Goal: Transaction & Acquisition: Purchase product/service

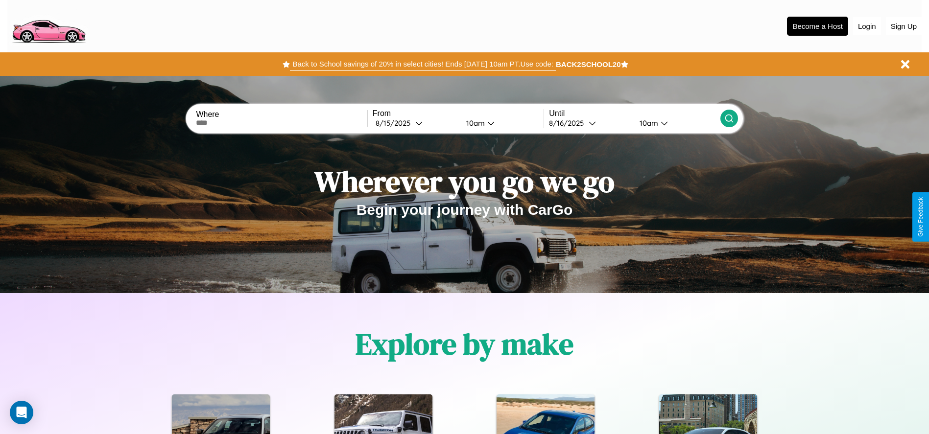
click at [423, 64] on button "Back to School savings of 20% in select cities! Ends [DATE] 10am PT. Use code:" at bounding box center [422, 64] width 265 height 14
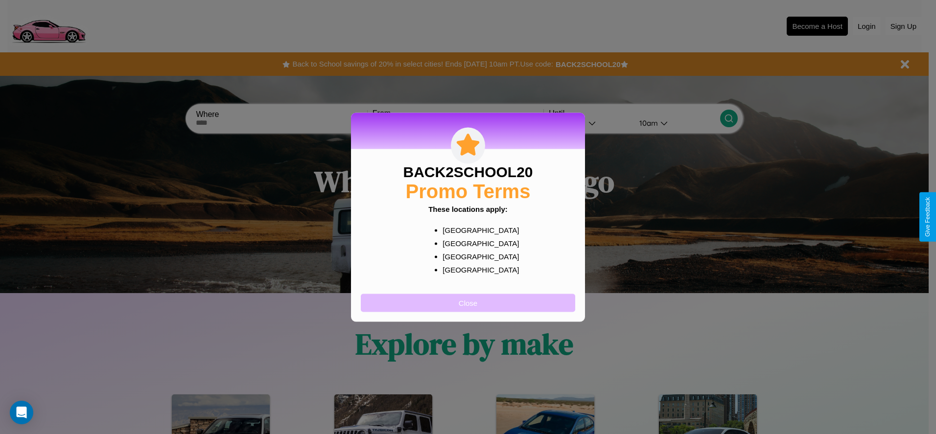
click at [468, 303] on button "Close" at bounding box center [468, 303] width 214 height 18
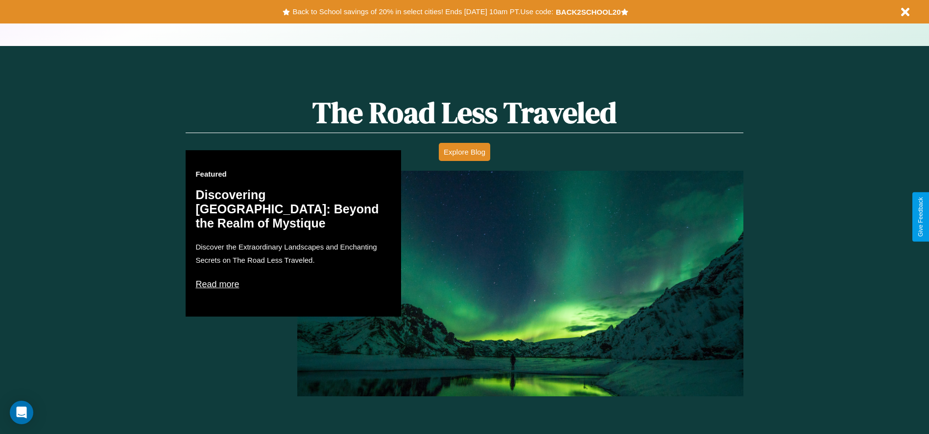
scroll to position [854, 0]
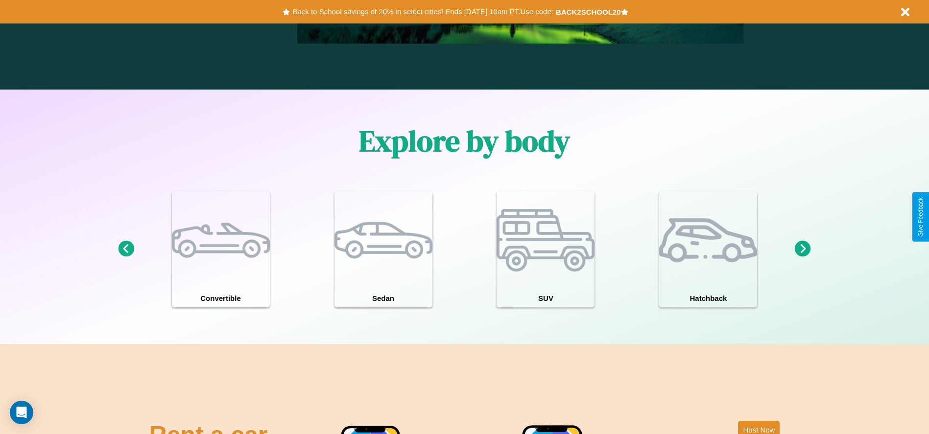
click at [126, 249] on icon at bounding box center [126, 249] width 16 height 16
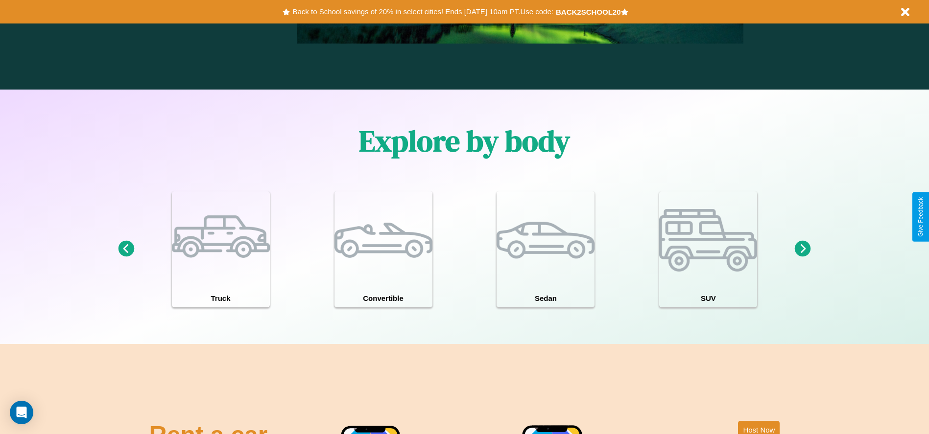
click at [126, 249] on icon at bounding box center [126, 249] width 16 height 16
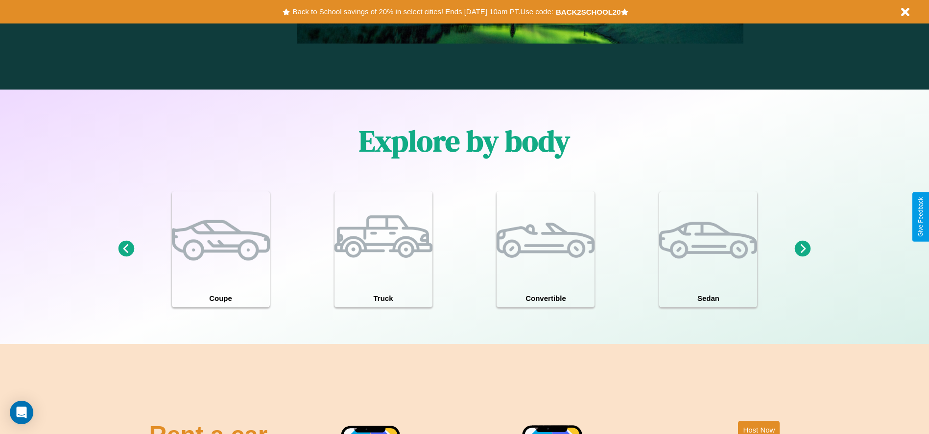
click at [126, 249] on icon at bounding box center [126, 249] width 16 height 16
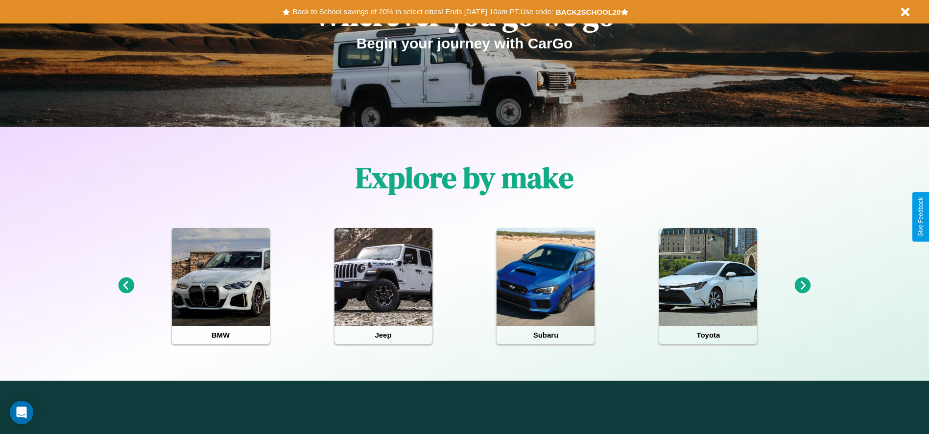
scroll to position [0, 0]
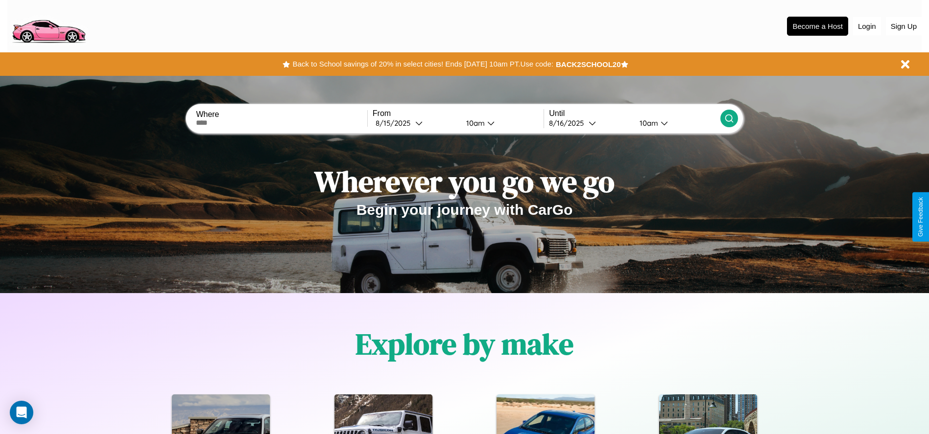
click at [282, 123] on input "text" at bounding box center [281, 123] width 171 height 8
type input "*******"
click at [415, 123] on div "[DATE]" at bounding box center [396, 122] width 40 height 9
select select "*"
select select "****"
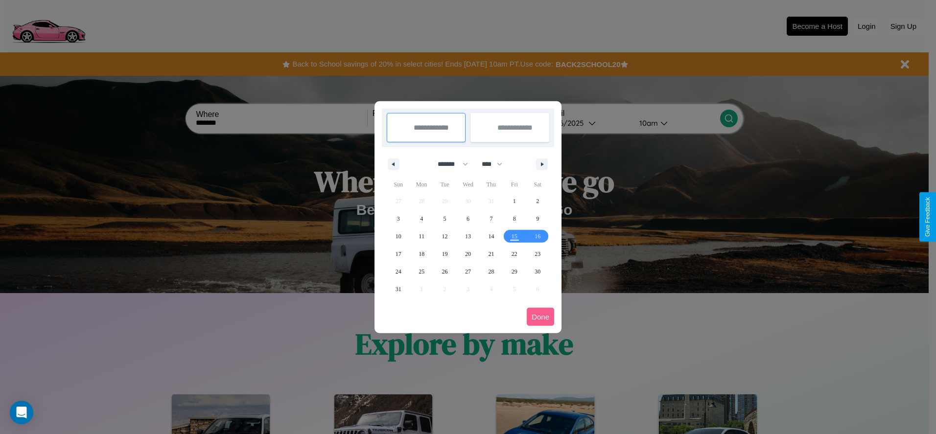
click at [448, 164] on select "******* ******** ***** ***** *** **** **** ****** ********* ******* ******** **…" at bounding box center [451, 164] width 42 height 16
select select "*"
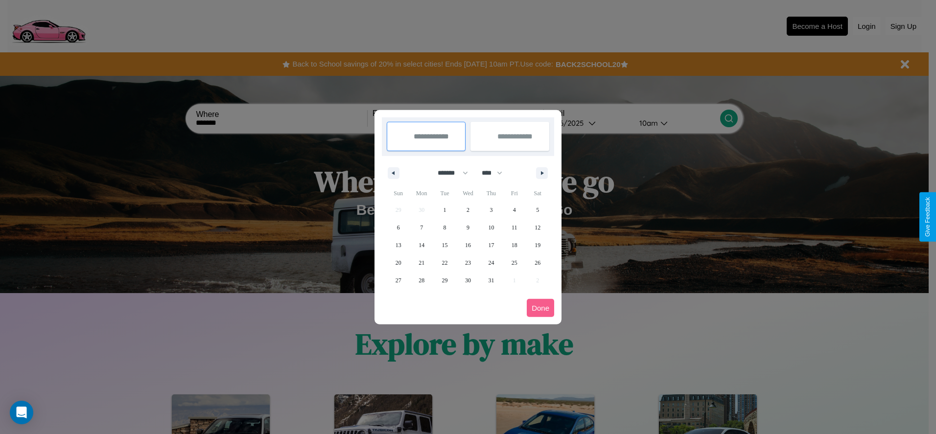
drag, startPoint x: 496, startPoint y: 173, endPoint x: 468, endPoint y: 196, distance: 36.9
click at [496, 173] on select "**** **** **** **** **** **** **** **** **** **** **** **** **** **** **** ****…" at bounding box center [491, 173] width 29 height 16
select select "****"
click at [422, 245] on span "13" at bounding box center [422, 245] width 6 height 18
type input "**********"
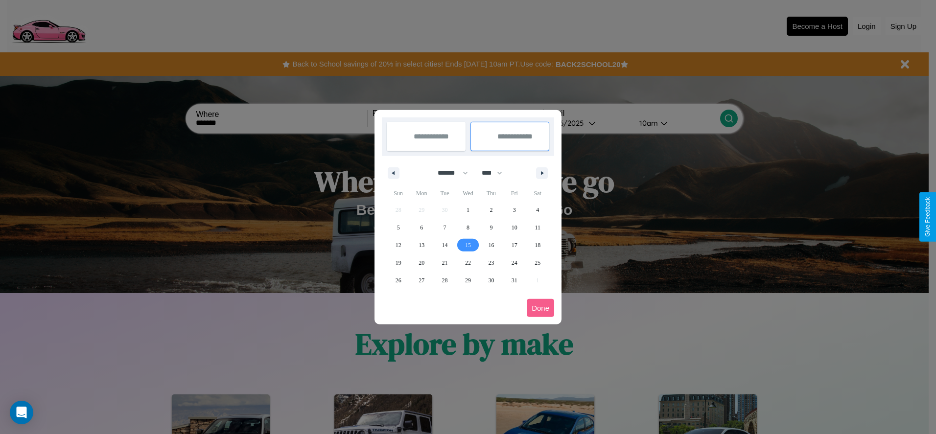
click at [468, 245] on span "15" at bounding box center [468, 245] width 6 height 18
type input "**********"
click at [540, 308] on button "Done" at bounding box center [540, 308] width 27 height 18
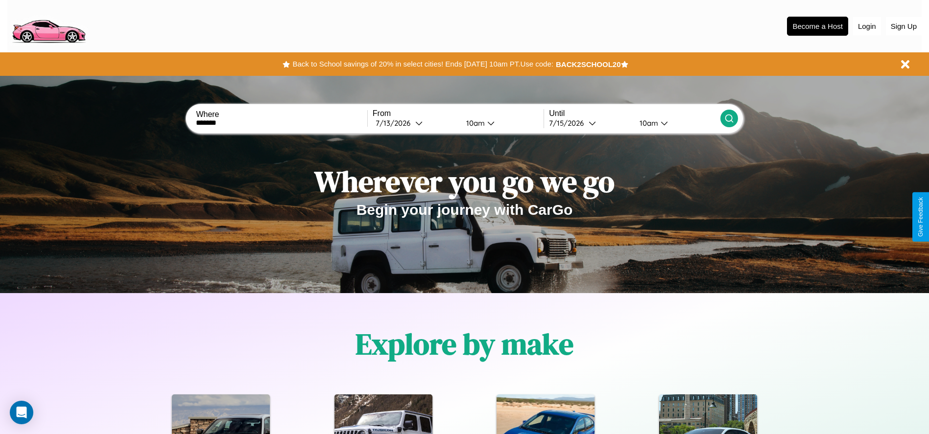
click at [728, 118] on icon at bounding box center [729, 119] width 10 height 10
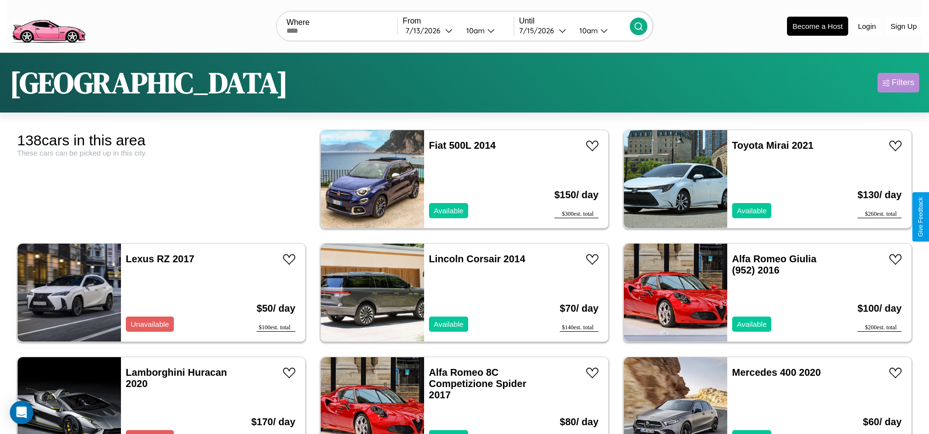
click at [898, 83] on div "Filters" at bounding box center [903, 83] width 23 height 10
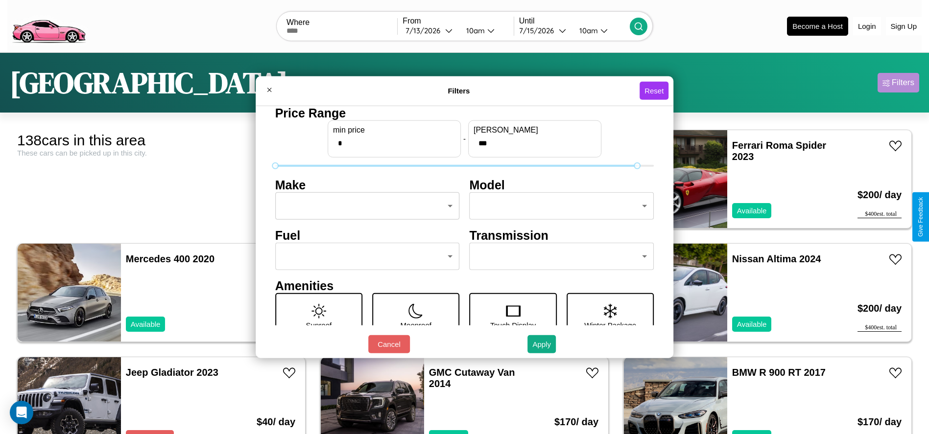
type input "***"
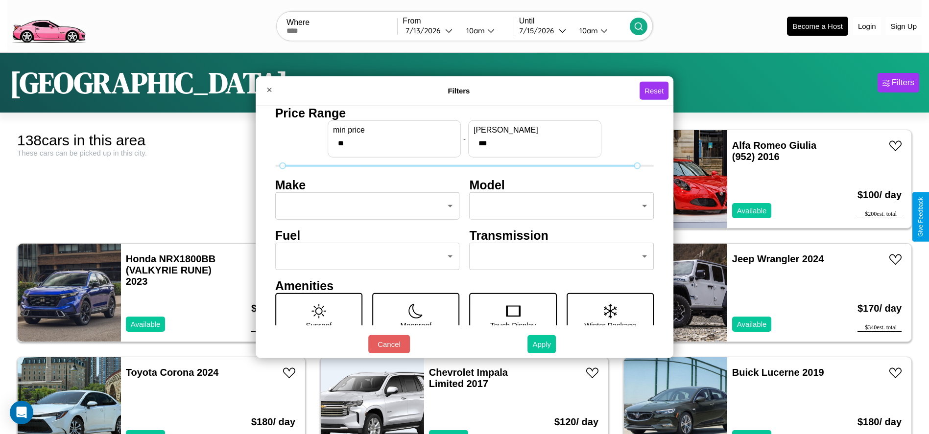
type input "**"
click at [542, 344] on button "Apply" at bounding box center [541, 344] width 28 height 18
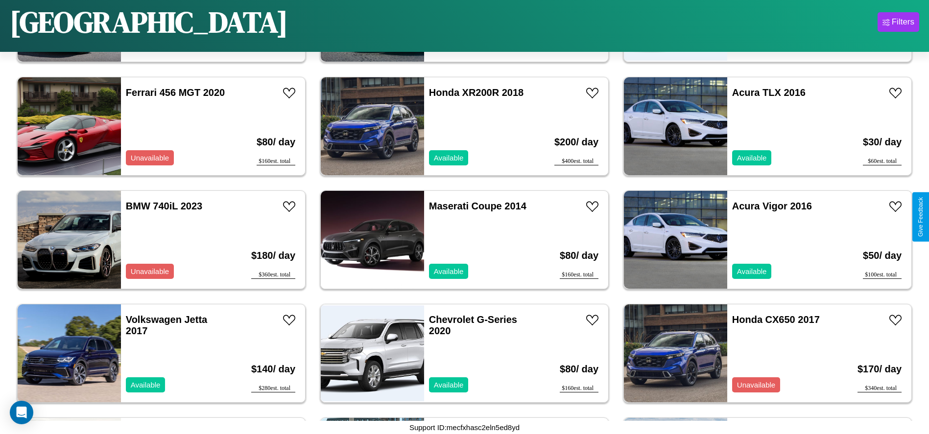
scroll to position [3062, 0]
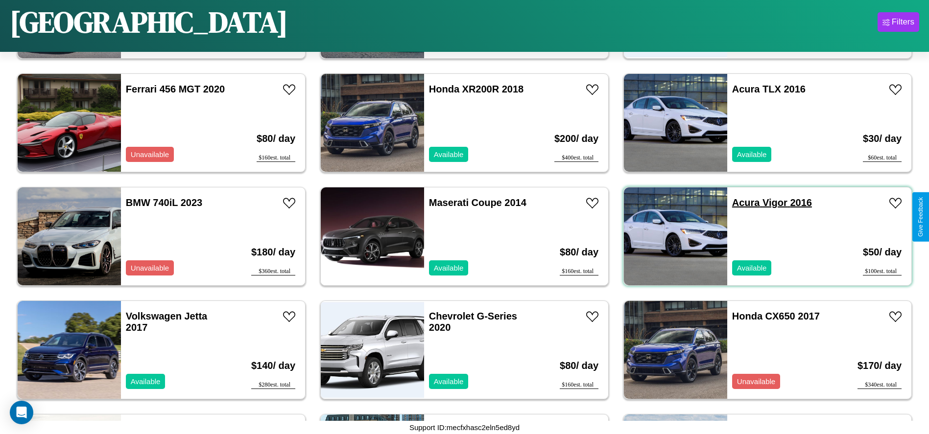
click at [740, 203] on link "Acura Vigor 2016" at bounding box center [772, 202] width 80 height 11
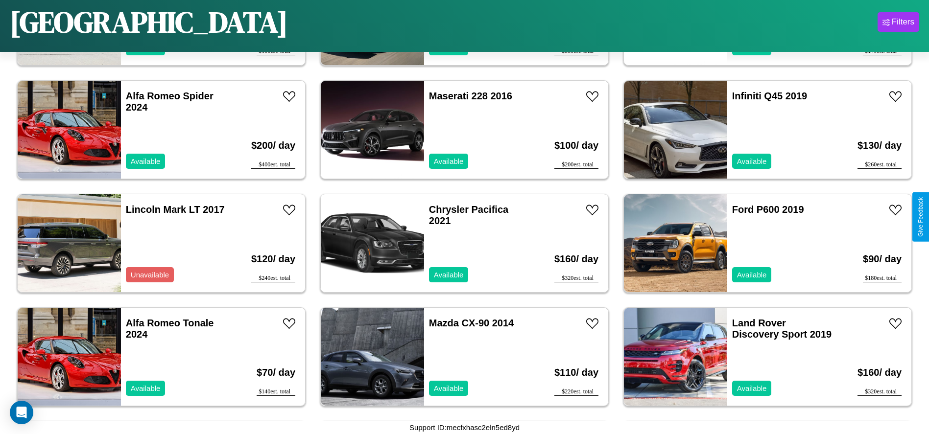
scroll to position [4652, 0]
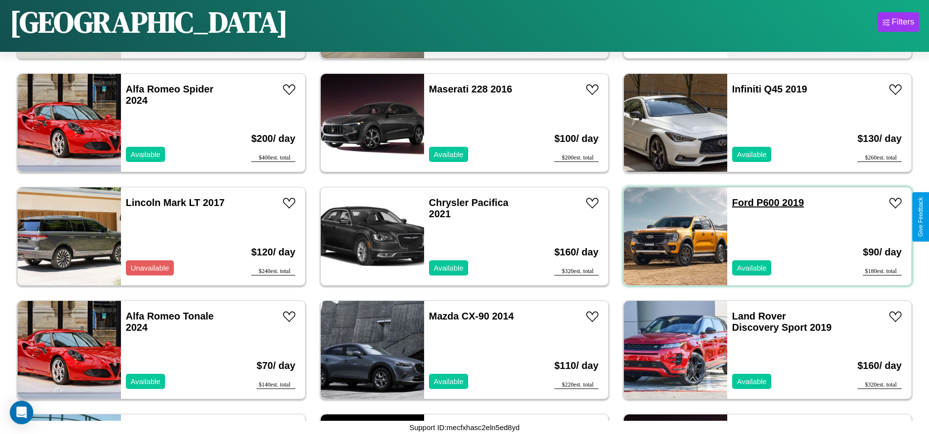
click at [737, 203] on link "Ford P600 2019" at bounding box center [768, 202] width 72 height 11
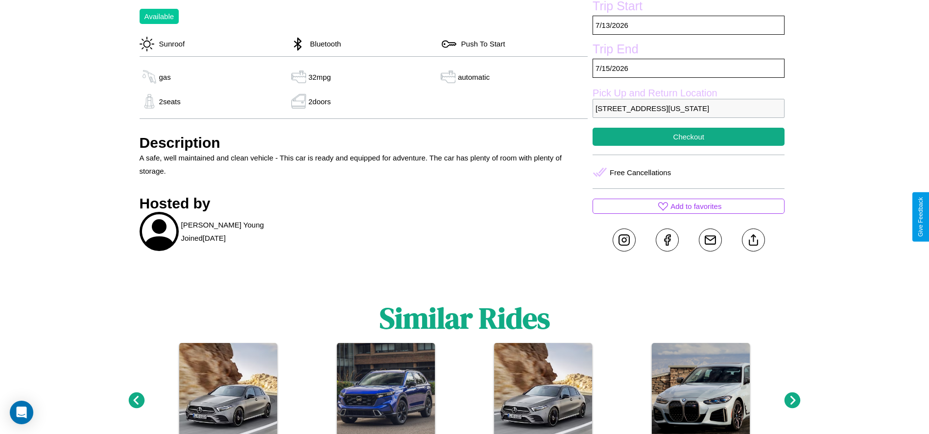
scroll to position [520, 0]
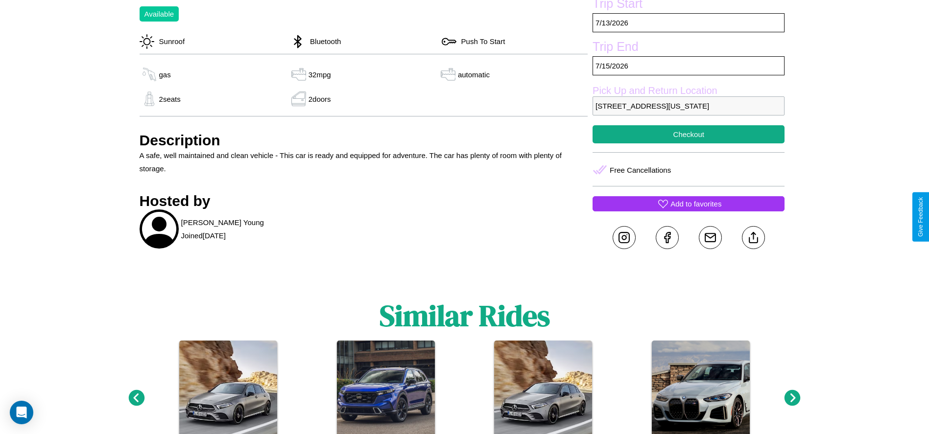
click at [688, 211] on p "Add to favorites" at bounding box center [695, 203] width 51 height 13
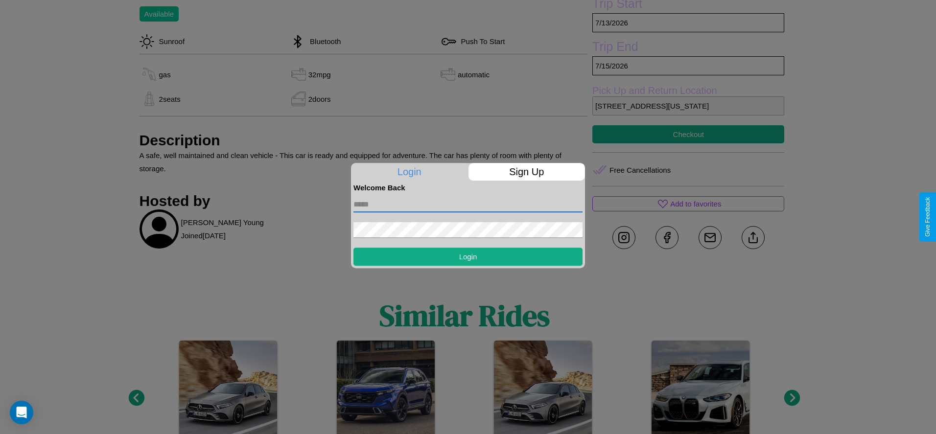
click at [468, 204] on input "text" at bounding box center [467, 205] width 229 height 16
type input "**********"
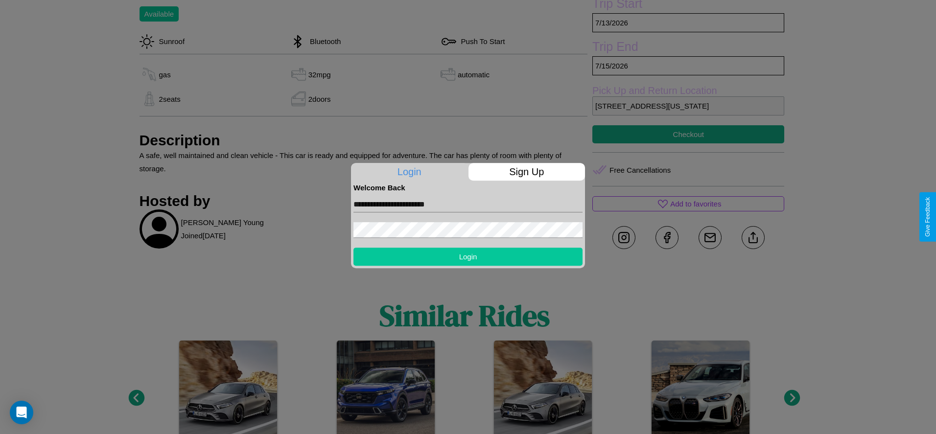
click at [468, 257] on button "Login" at bounding box center [467, 257] width 229 height 18
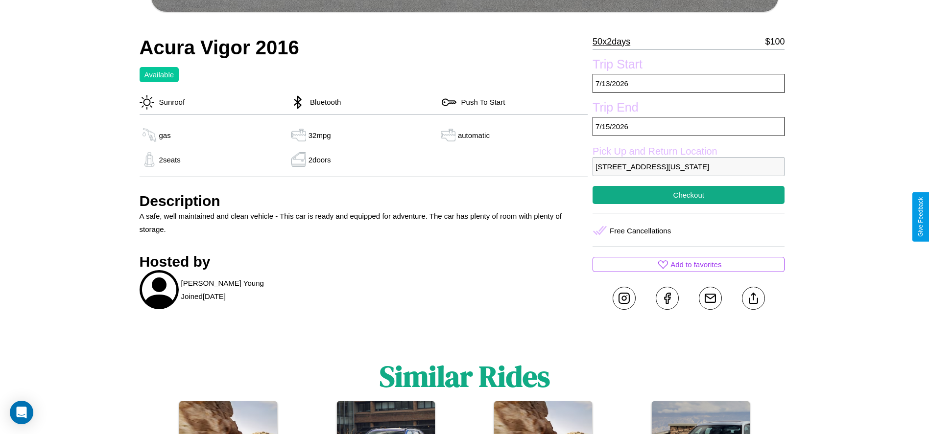
scroll to position [450, 0]
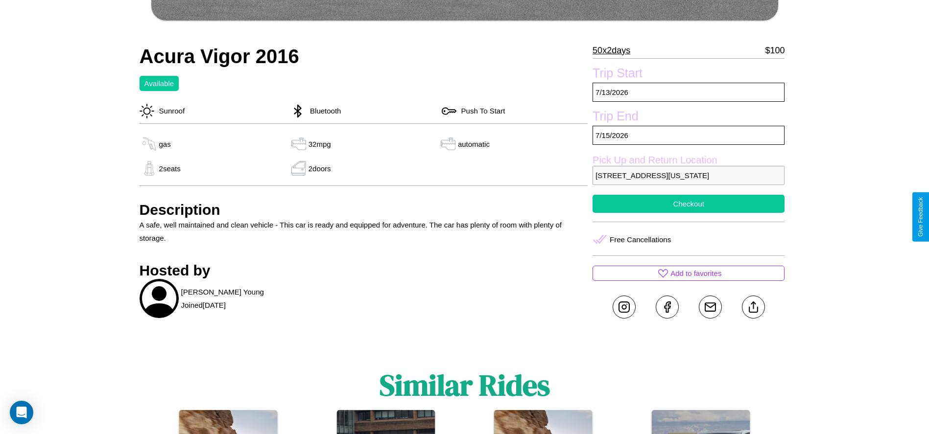
click at [688, 213] on button "Checkout" at bounding box center [688, 204] width 192 height 18
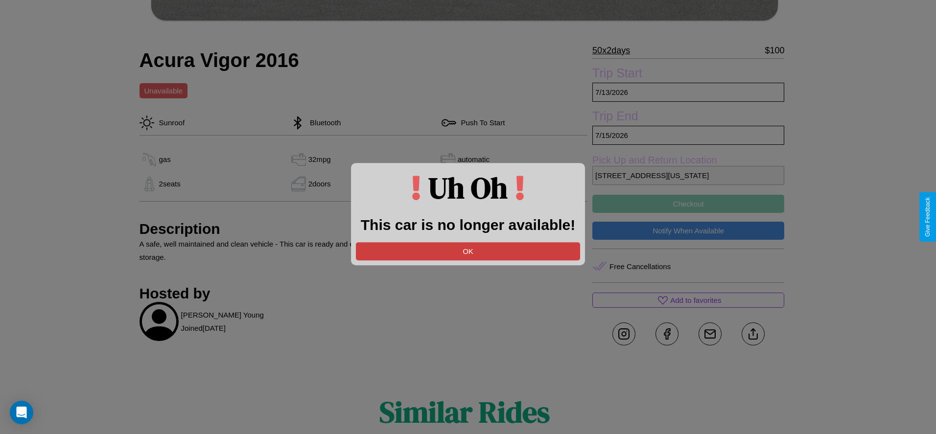
click at [468, 251] on button "OK" at bounding box center [468, 251] width 224 height 18
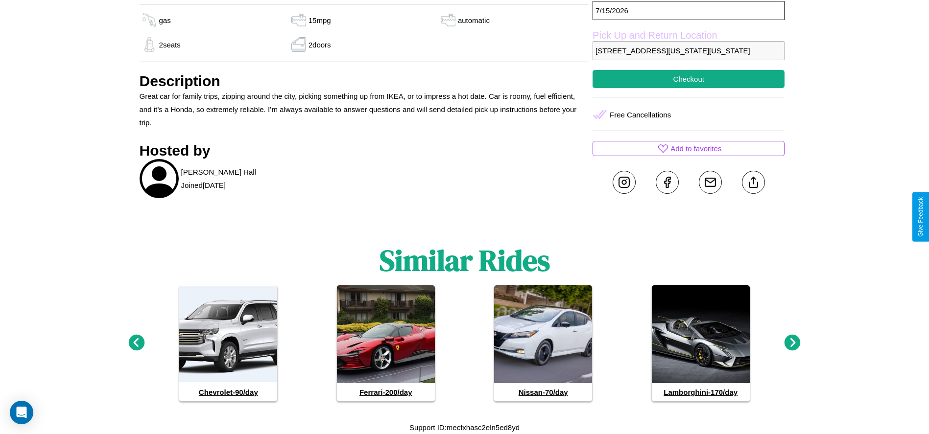
scroll to position [404, 0]
click at [792, 343] on icon at bounding box center [792, 343] width 16 height 16
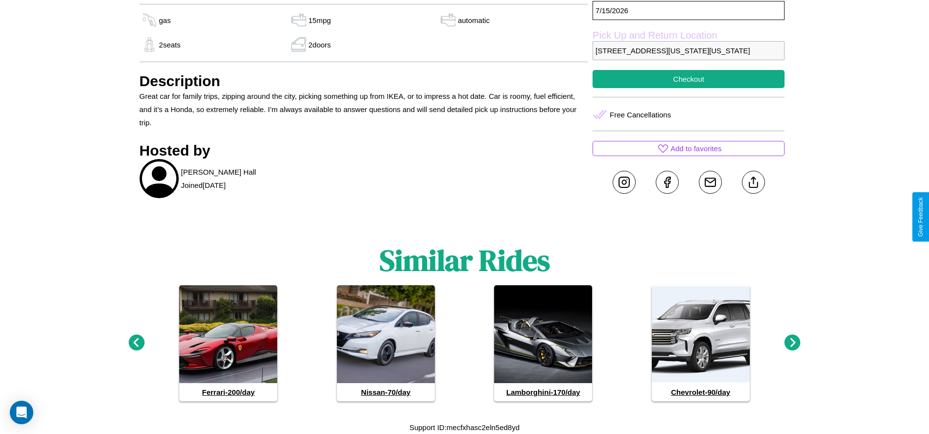
click at [792, 343] on icon at bounding box center [792, 343] width 16 height 16
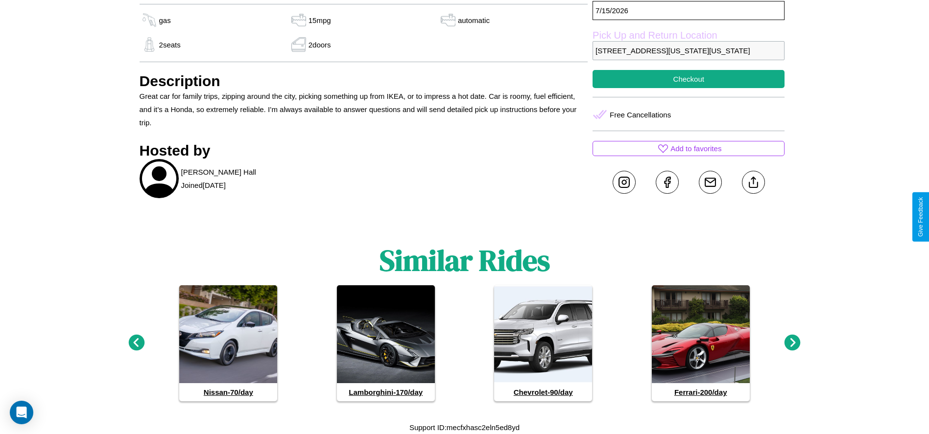
click at [792, 343] on icon at bounding box center [792, 343] width 16 height 16
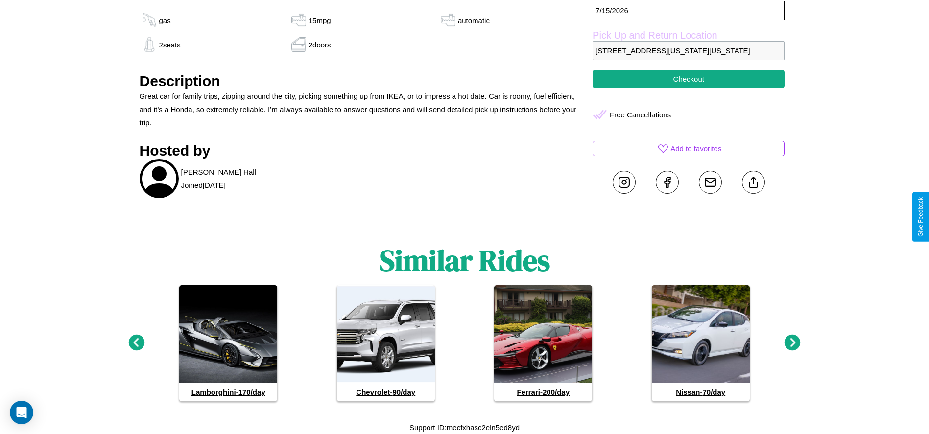
click at [792, 343] on icon at bounding box center [792, 343] width 16 height 16
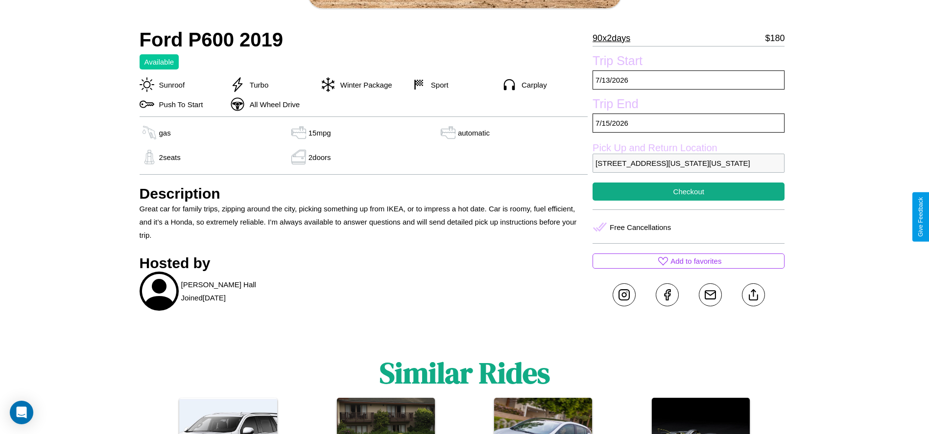
scroll to position [231, 0]
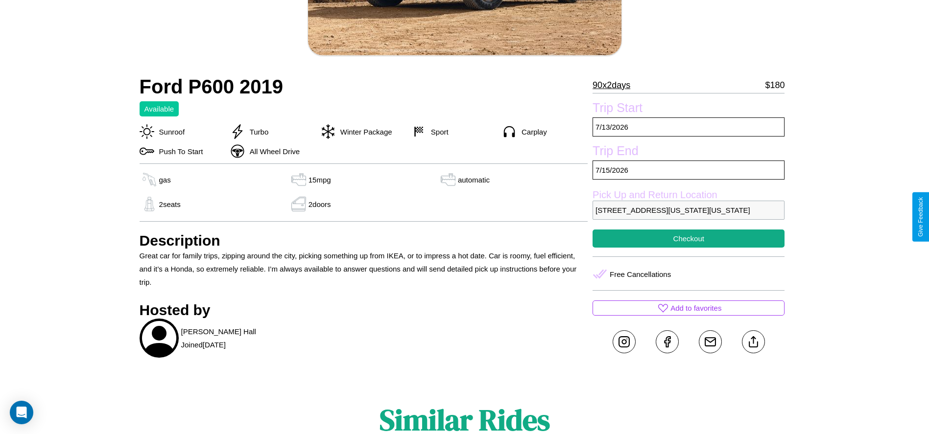
click at [688, 217] on p "2858 Washington Street Seattle Washington 87531 United States" at bounding box center [688, 210] width 192 height 19
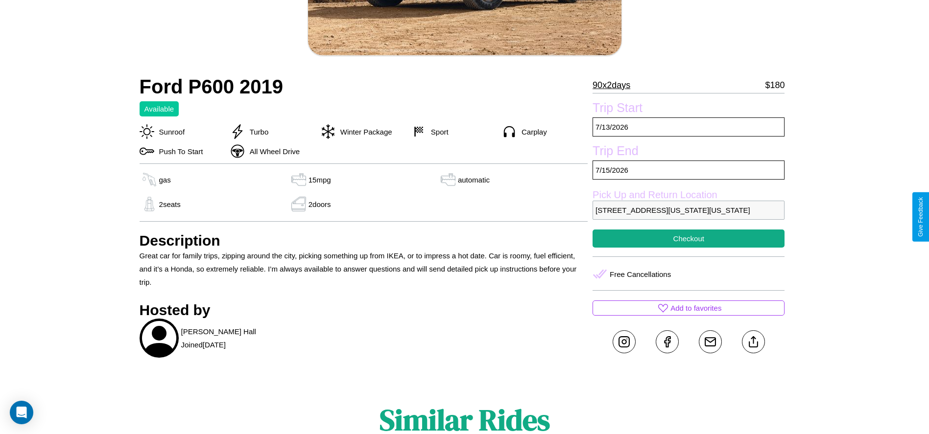
click at [688, 217] on p "2858 Washington Street Seattle Washington 87531 United States" at bounding box center [688, 210] width 192 height 19
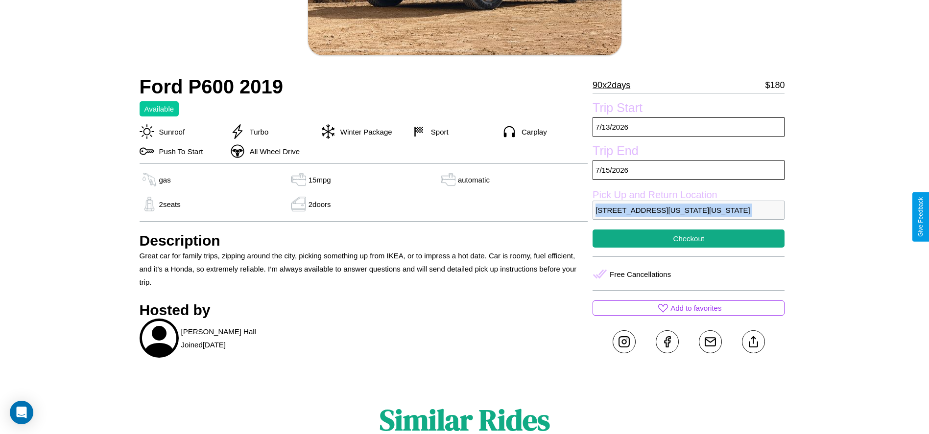
click at [688, 217] on p "2858 Washington Street Seattle Washington 87531 United States" at bounding box center [688, 210] width 192 height 19
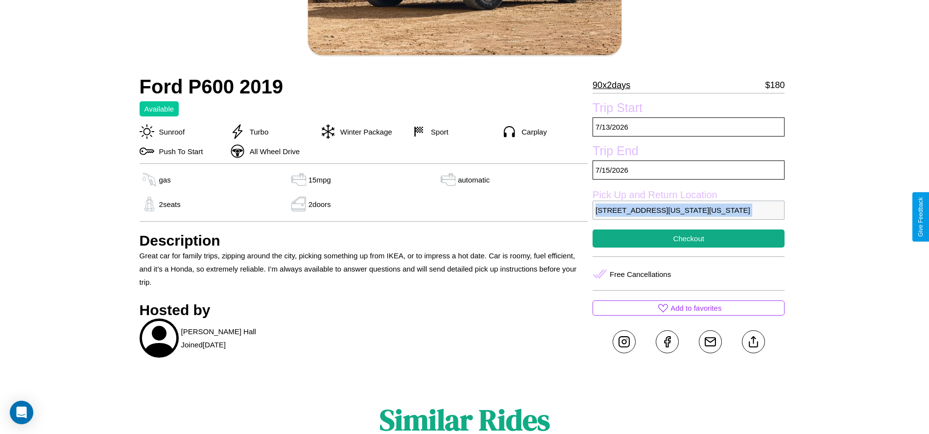
click at [688, 217] on p "2858 Washington Street Seattle Washington 87531 United States" at bounding box center [688, 210] width 192 height 19
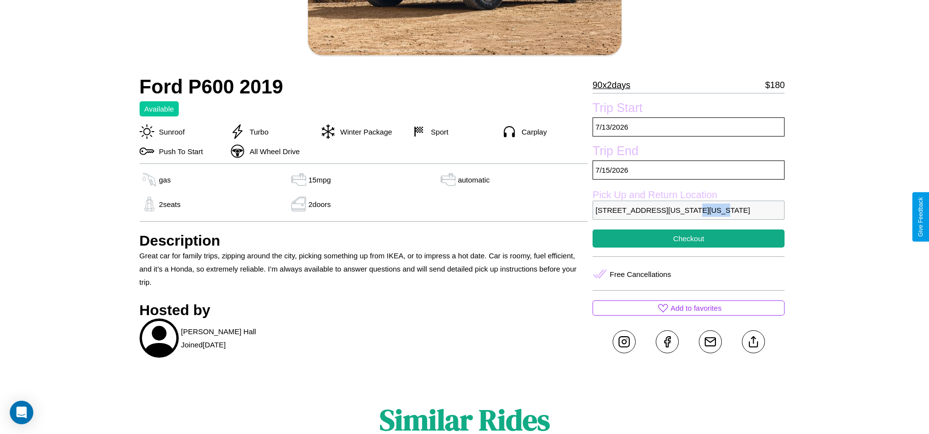
click at [688, 217] on p "2858 Washington Street Seattle Washington 87531 United States" at bounding box center [688, 210] width 192 height 19
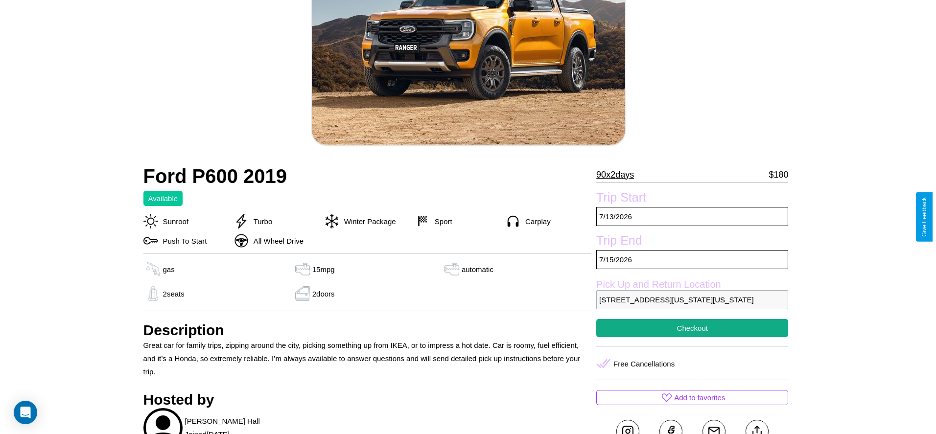
scroll to position [141, 0]
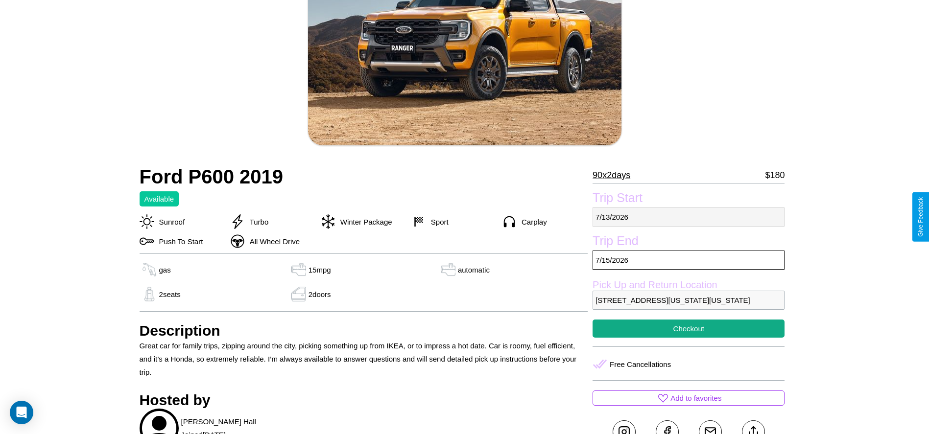
click at [688, 217] on p "7 / 13 / 2026" at bounding box center [688, 217] width 192 height 19
select select "*"
select select "****"
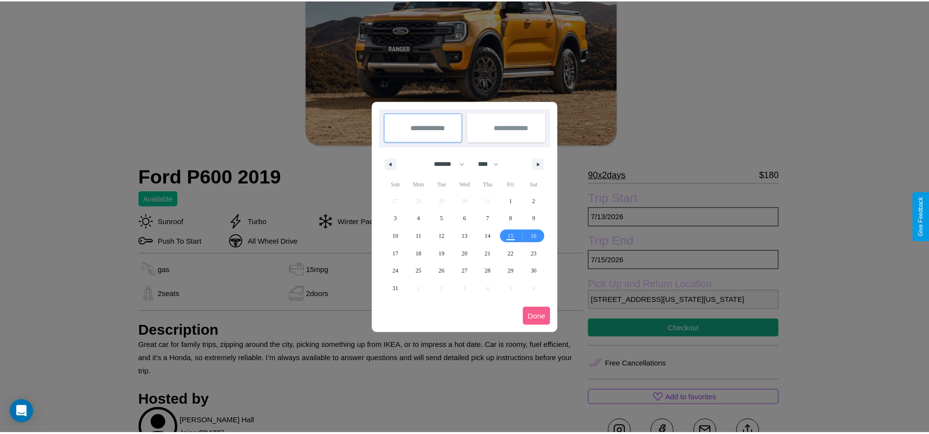
scroll to position [0, 0]
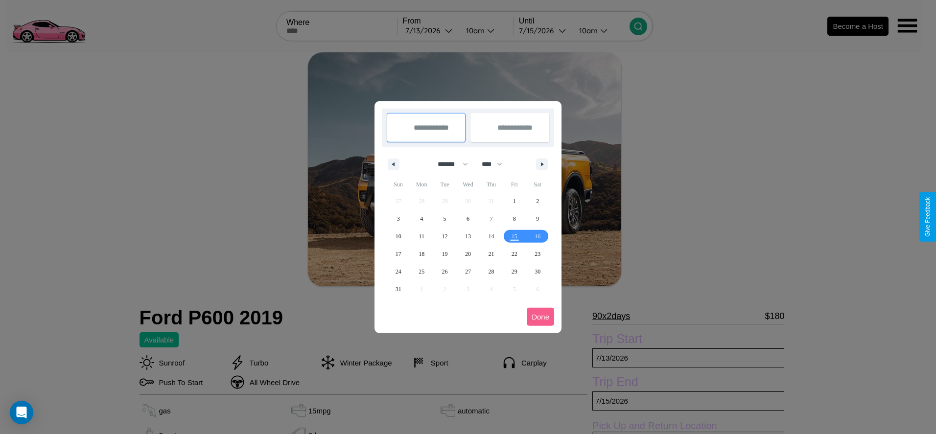
click at [430, 30] on div at bounding box center [468, 217] width 936 height 434
